Goal: Task Accomplishment & Management: Manage account settings

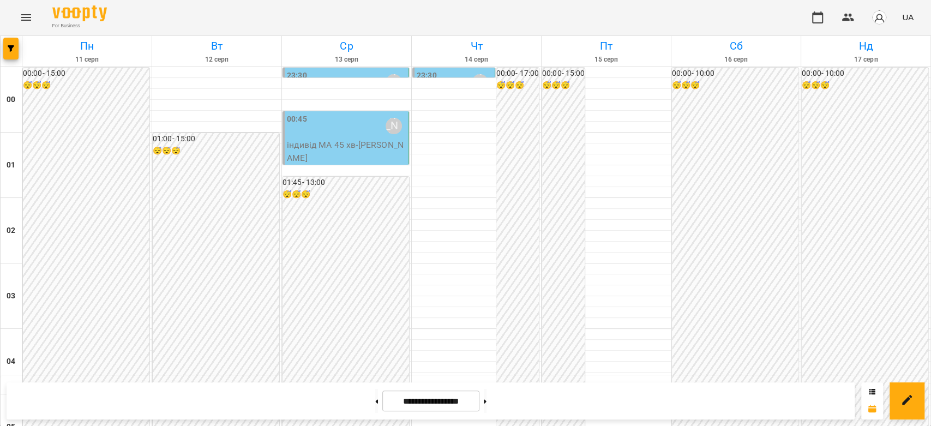
scroll to position [1029, 0]
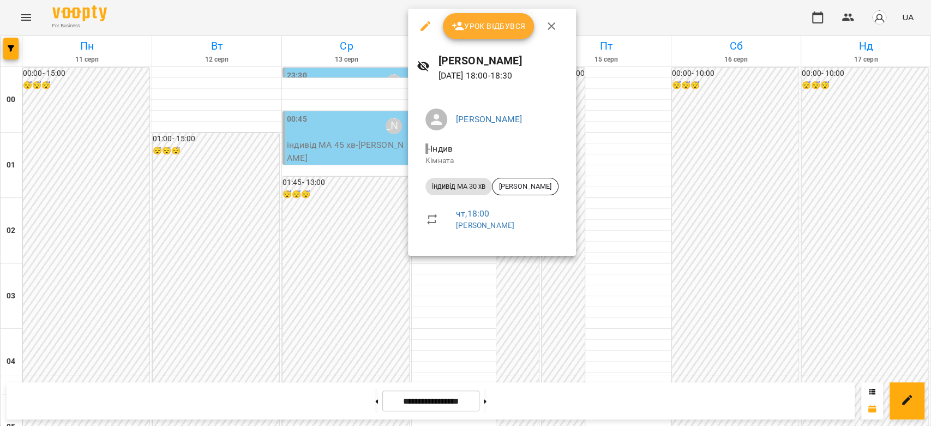
click at [354, 256] on div at bounding box center [465, 213] width 931 height 426
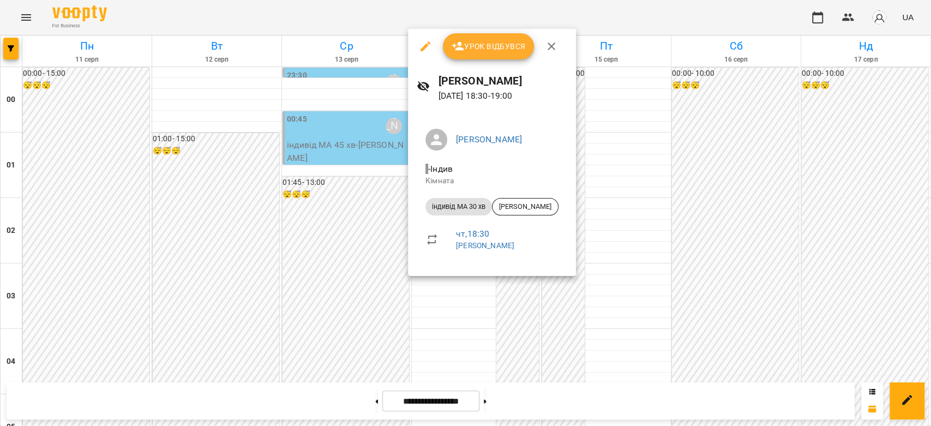
click at [333, 274] on div at bounding box center [465, 213] width 931 height 426
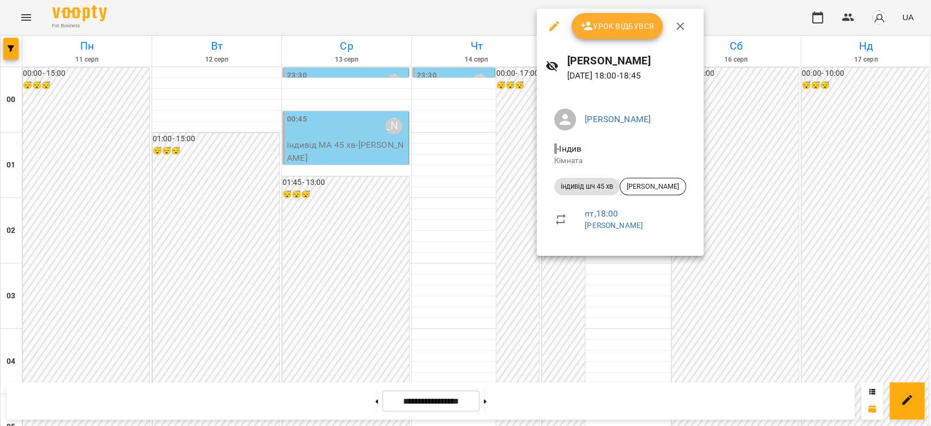
click at [438, 264] on div at bounding box center [465, 213] width 931 height 426
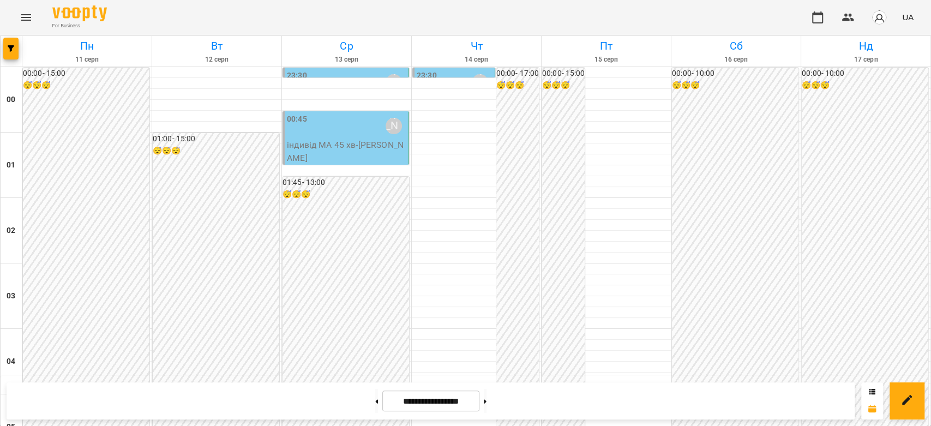
scroll to position [1090, 0]
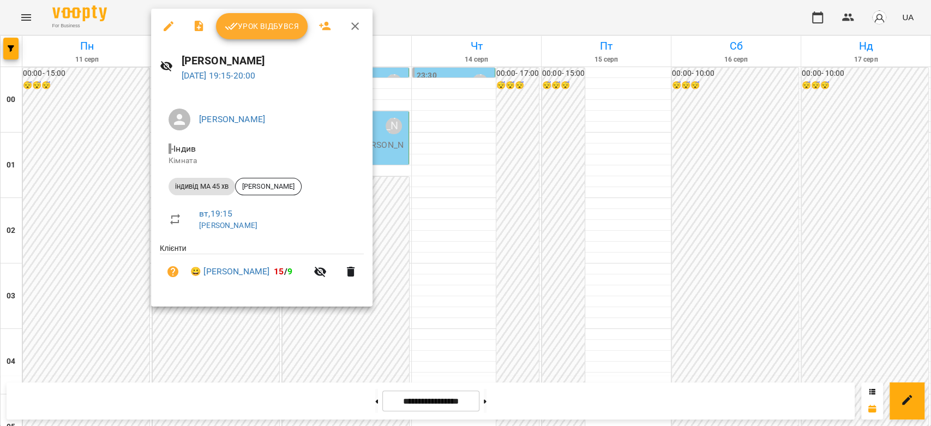
click at [244, 27] on span "Урок відбувся" at bounding box center [262, 26] width 74 height 13
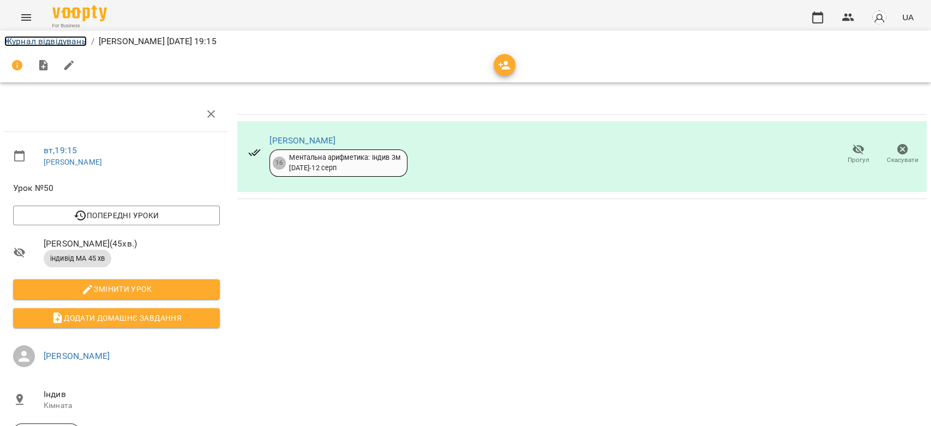
click at [62, 36] on link "Журнал відвідувань" at bounding box center [45, 41] width 82 height 10
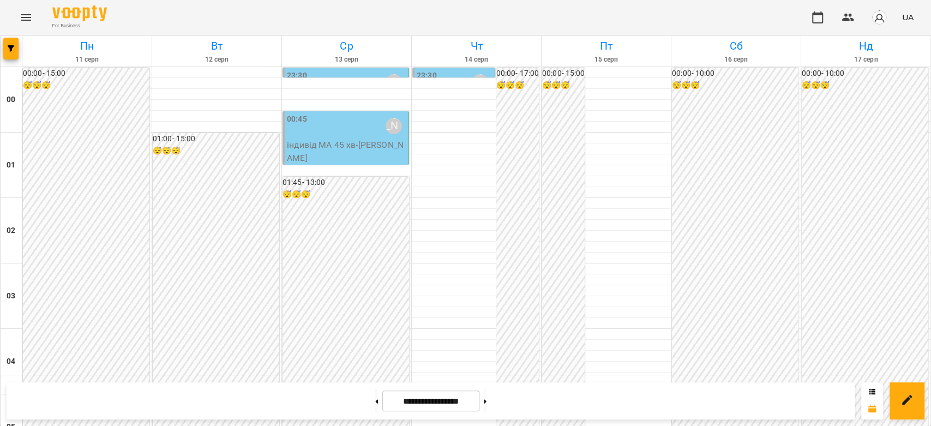
scroll to position [1260, 0]
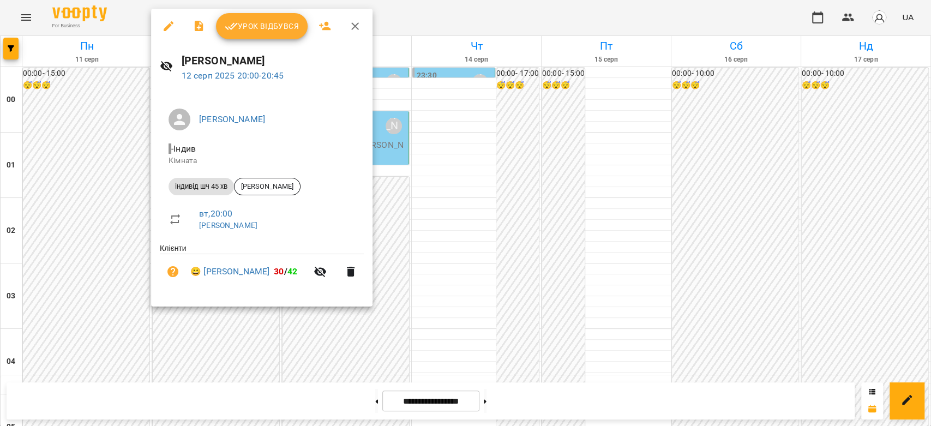
click at [630, 166] on div at bounding box center [465, 213] width 931 height 426
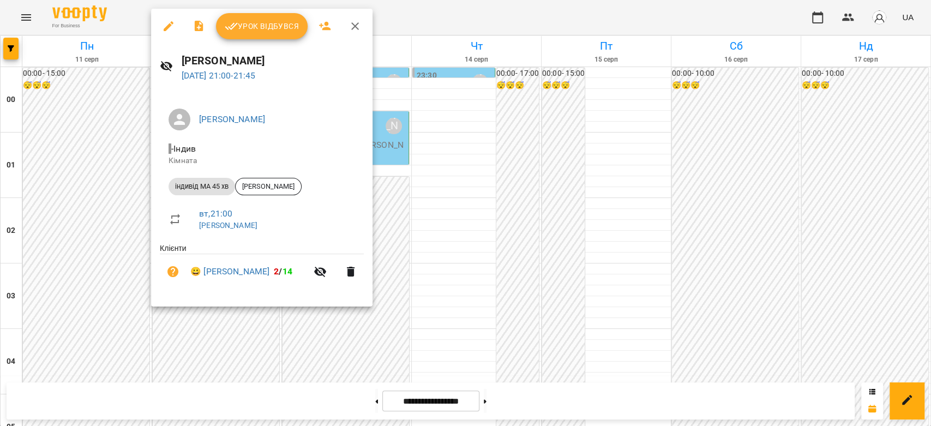
click at [554, 213] on div at bounding box center [465, 213] width 931 height 426
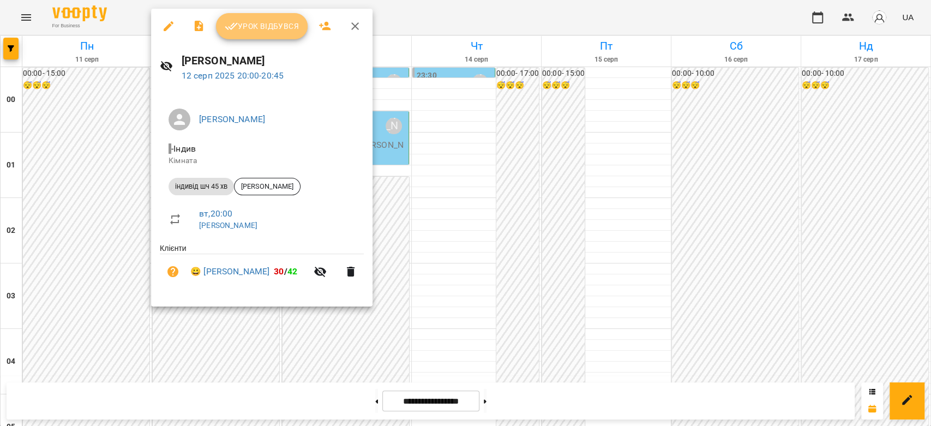
click at [240, 26] on span "Урок відбувся" at bounding box center [262, 26] width 74 height 13
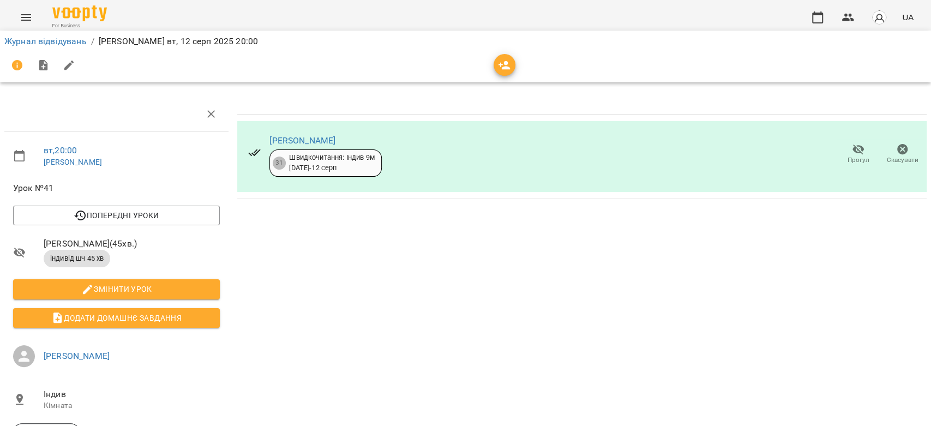
click at [856, 154] on span "Прогул" at bounding box center [857, 154] width 31 height 22
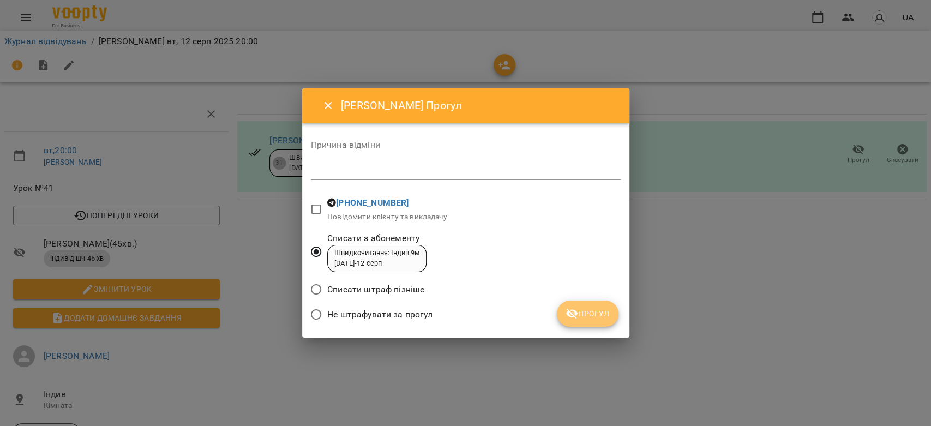
click at [581, 315] on span "Прогул" at bounding box center [587, 313] width 44 height 13
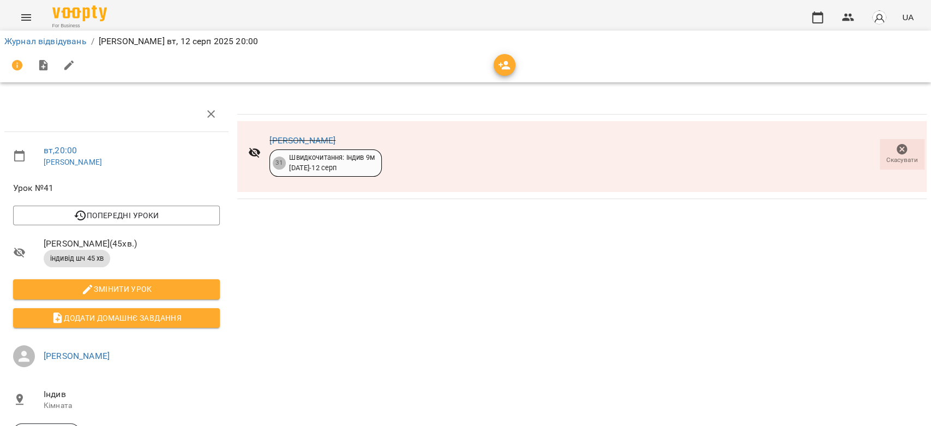
click at [31, 34] on div "Журнал відвідувань / [PERSON_NAME] [DATE] 20:00" at bounding box center [465, 41] width 926 height 17
click at [33, 39] on link "Журнал відвідувань" at bounding box center [45, 41] width 82 height 10
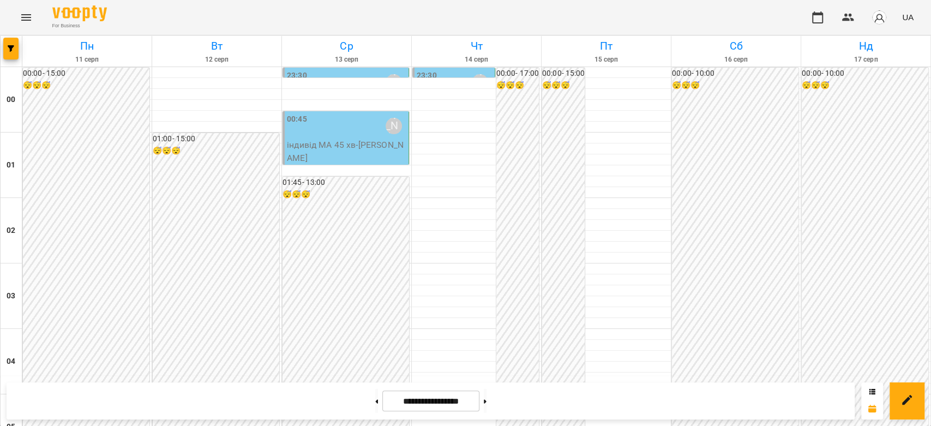
scroll to position [1139, 0]
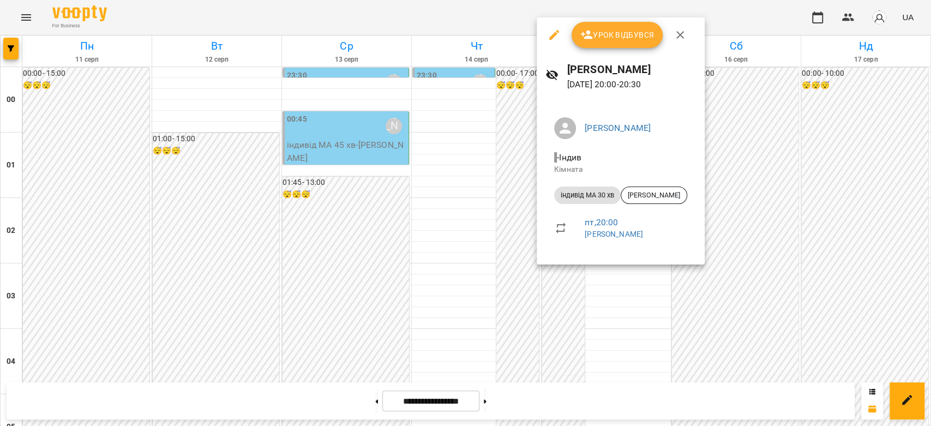
click at [493, 240] on div at bounding box center [465, 213] width 931 height 426
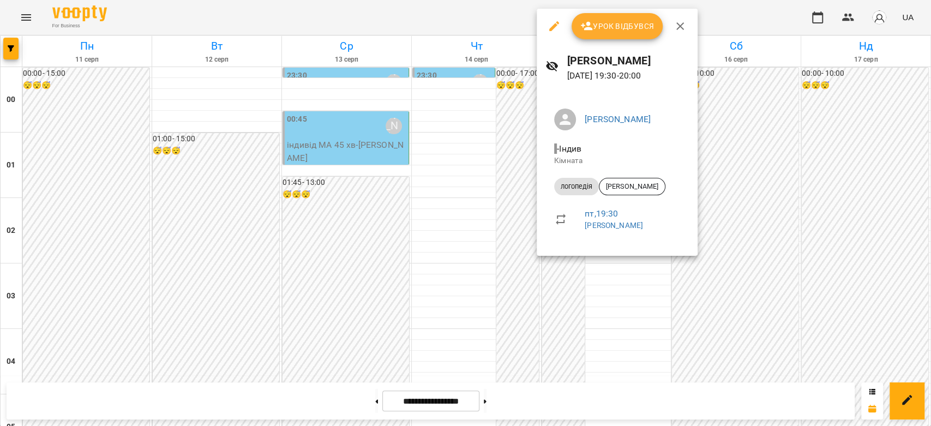
click at [511, 220] on div at bounding box center [465, 213] width 931 height 426
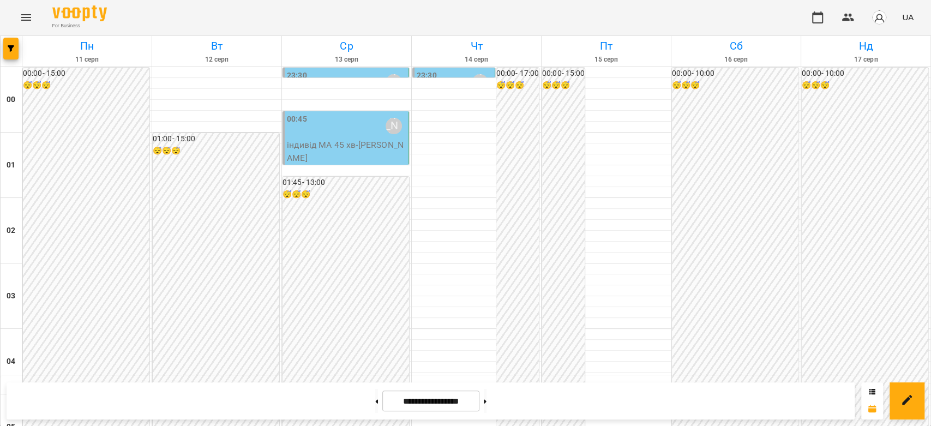
scroll to position [1260, 0]
